Goal: Find specific page/section: Locate item on page

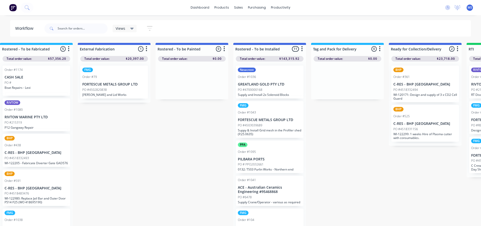
click at [283, 153] on div "Order #1095" at bounding box center [270, 152] width 64 height 5
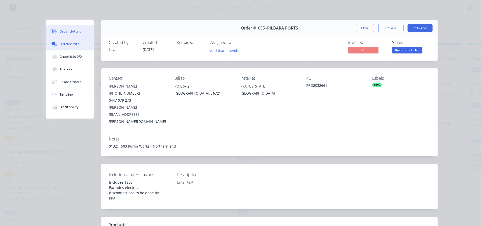
click at [74, 40] on button "Collaborate" at bounding box center [70, 44] width 48 height 13
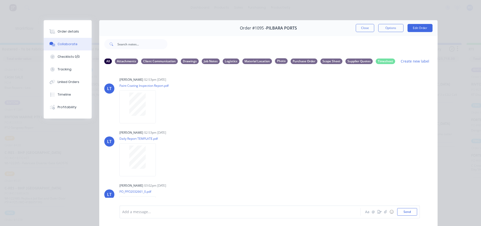
click at [279, 62] on div "Photo" at bounding box center [281, 61] width 13 height 6
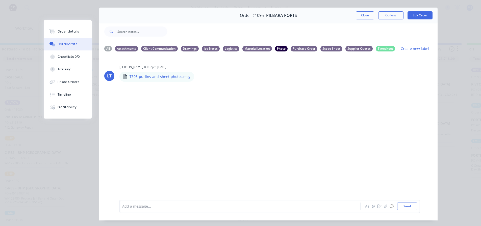
scroll to position [0, 0]
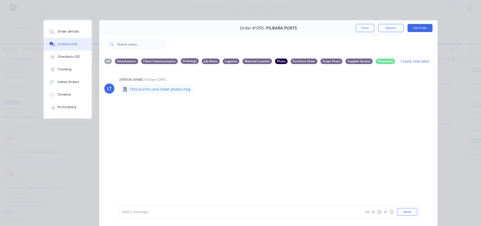
click at [191, 61] on div "Drawings" at bounding box center [190, 61] width 18 height 6
click at [209, 64] on div "All Attachments Client Communication Drawings Job Notes Logistics Material Loca…" at bounding box center [268, 61] width 328 height 7
click at [210, 63] on div "Job Notes" at bounding box center [211, 61] width 18 height 6
click at [125, 64] on div "Attachments" at bounding box center [126, 61] width 23 height 6
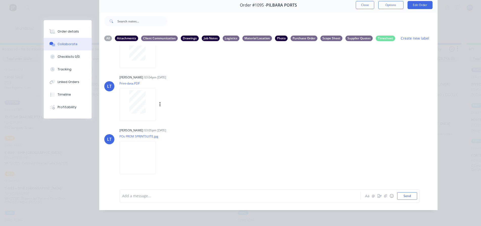
scroll to position [344, 0]
